Goal: Information Seeking & Learning: Learn about a topic

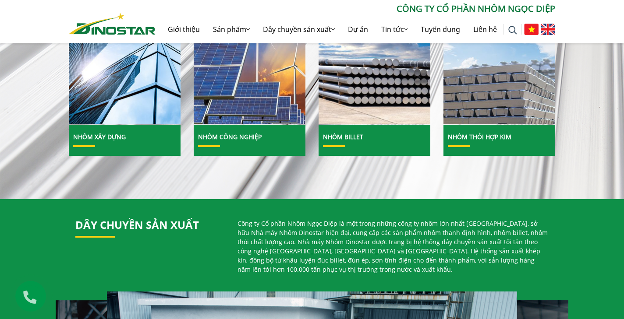
scroll to position [368, 0]
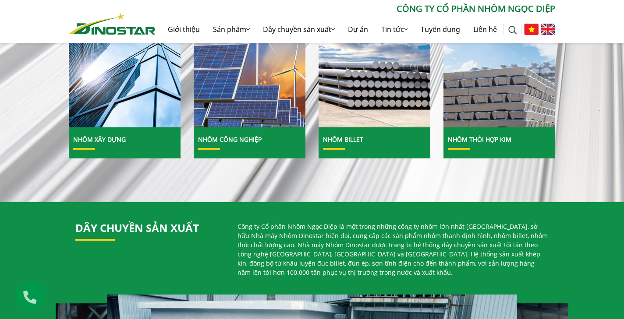
click at [552, 28] on img at bounding box center [548, 29] width 14 height 11
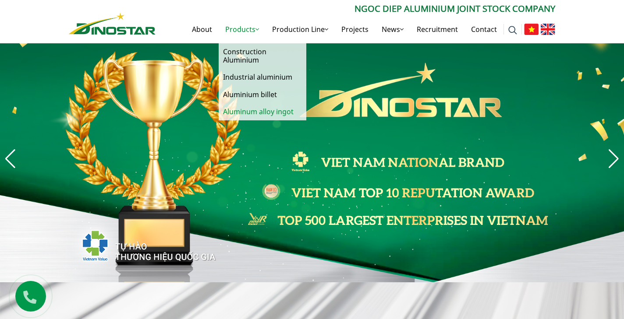
click at [245, 109] on link "Aluminum alloy ingot" at bounding box center [263, 111] width 88 height 17
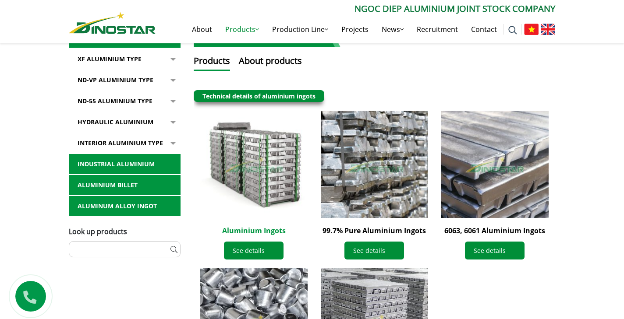
scroll to position [191, 0]
click at [125, 184] on link "Aluminium billet" at bounding box center [125, 185] width 112 height 20
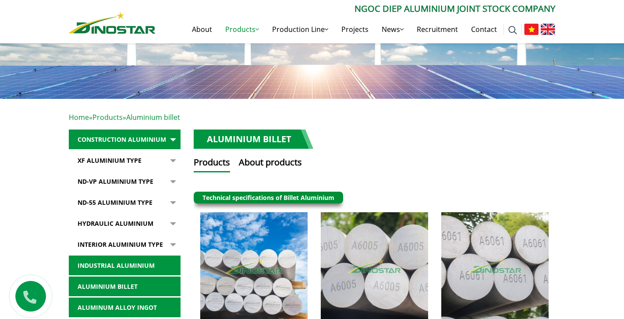
scroll to position [79, 0]
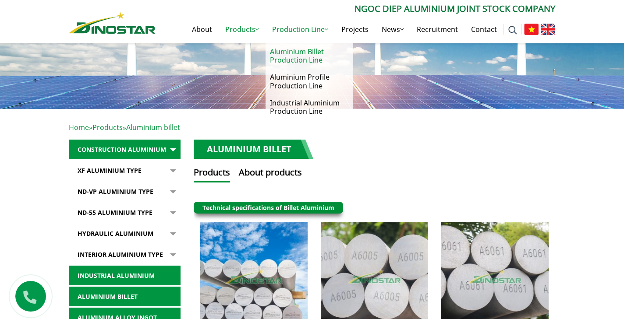
click at [296, 57] on link "Aluminium Billet Production Line" at bounding box center [309, 55] width 88 height 25
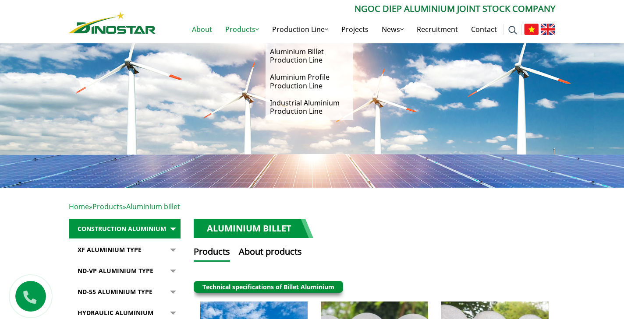
scroll to position [0, 0]
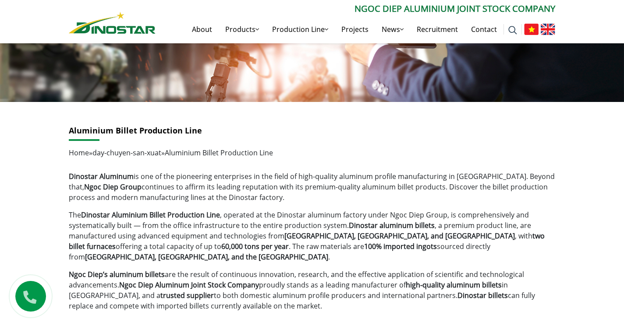
scroll to position [87, 0]
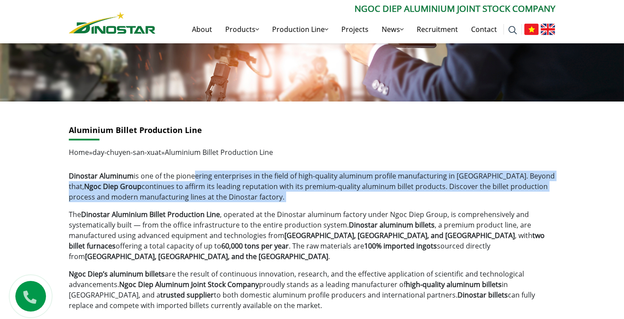
drag, startPoint x: 194, startPoint y: 178, endPoint x: 237, endPoint y: 204, distance: 49.9
click at [237, 204] on div "Dinostar Aluminum is one of the pioneering enterprises in the field of high-qua…" at bounding box center [312, 241] width 486 height 140
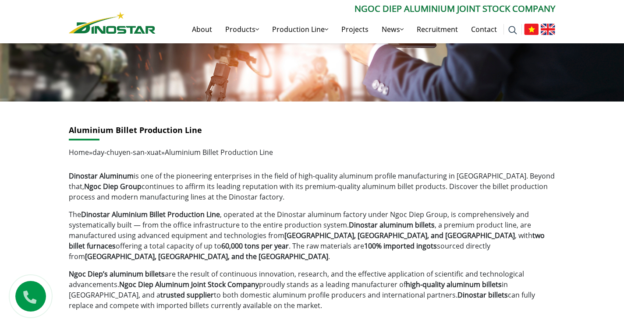
click at [271, 210] on p "The Dinostar Aluminium Billet Production Line , operated at the Dinostar alumin…" at bounding box center [312, 235] width 486 height 53
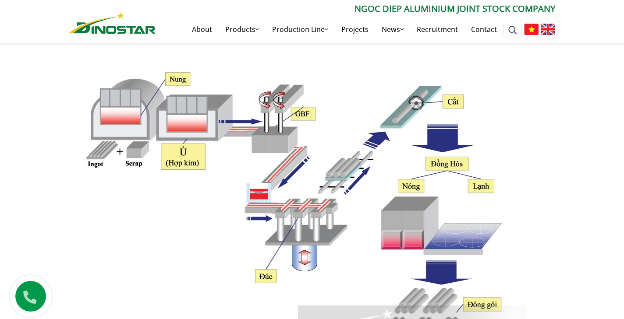
scroll to position [362, 0]
click at [550, 28] on img at bounding box center [548, 29] width 14 height 11
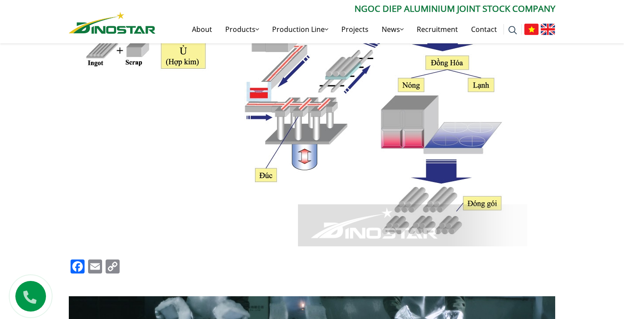
scroll to position [460, 0]
